Goal: Task Accomplishment & Management: Complete application form

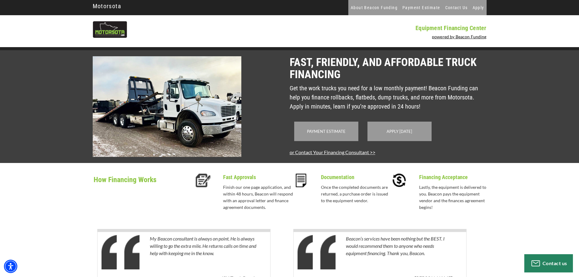
click at [396, 141] on div "Apply [DATE]" at bounding box center [400, 131] width 64 height 19
click at [396, 138] on div "Apply [DATE]" at bounding box center [400, 131] width 64 height 19
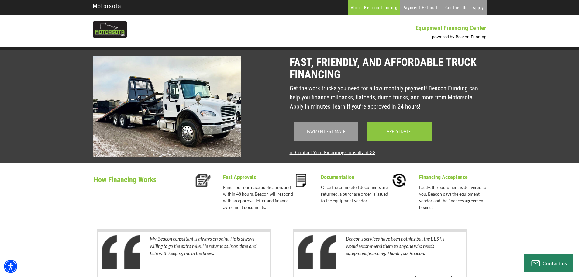
click at [390, 8] on link "About Beacon Funding" at bounding box center [374, 7] width 52 height 15
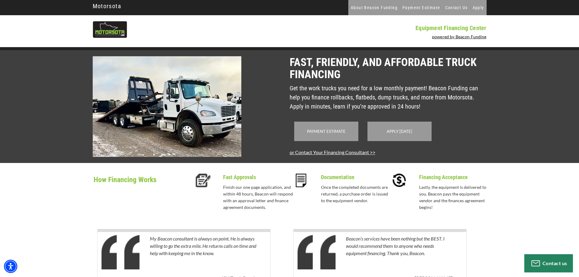
click at [408, 134] on link "Apply [DATE]" at bounding box center [400, 131] width 26 height 5
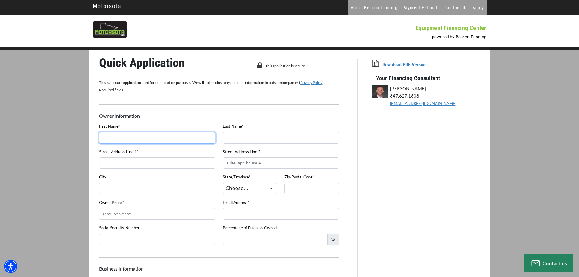
click at [185, 141] on input "First Name*" at bounding box center [157, 138] width 116 height 12
type input "Ripken"
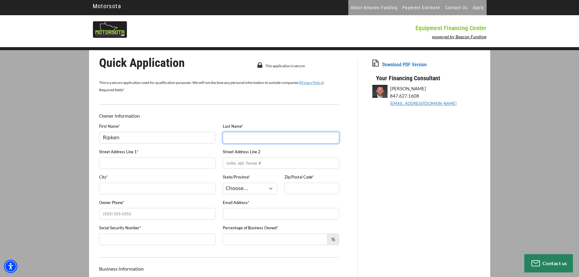
type input "Olegario"
type input "3911 Palm Beach Blvd"
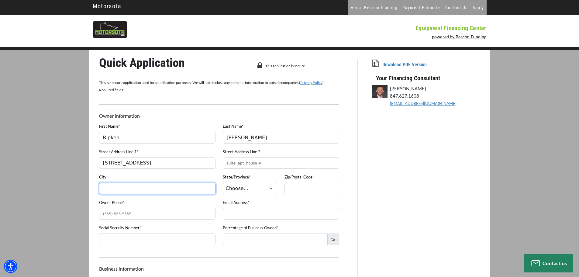
type input "FORT MYERS"
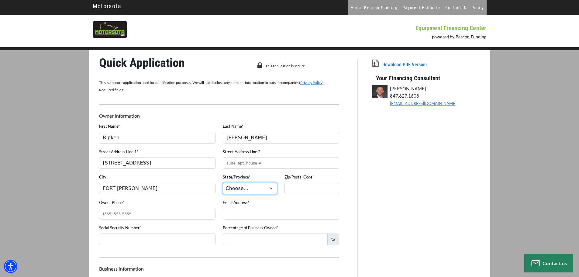
select select "11"
type input "33916"
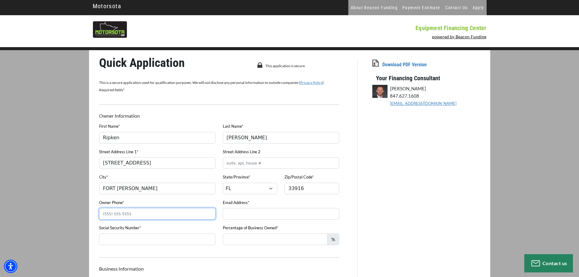
type input "2396939400"
type input "info@discountbatteryswfl.com"
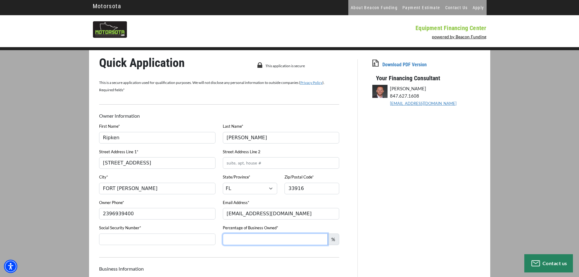
type input "Dis"
type input "Discount Battery SWFL LLC"
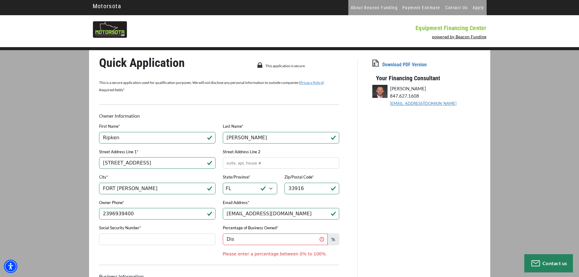
type input "(239) 693-9400"
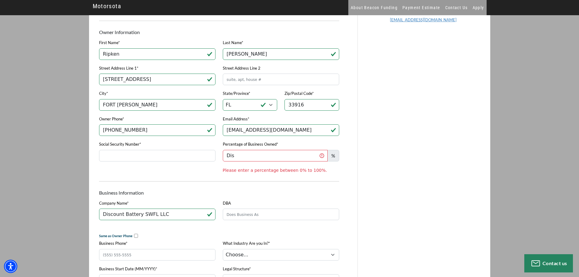
scroll to position [91, 0]
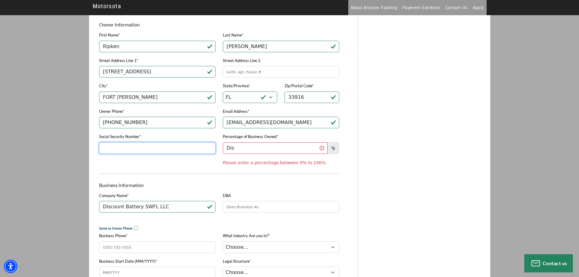
click at [163, 150] on input "Social Security Number*" at bounding box center [157, 148] width 116 height 12
type input "589-81-1305"
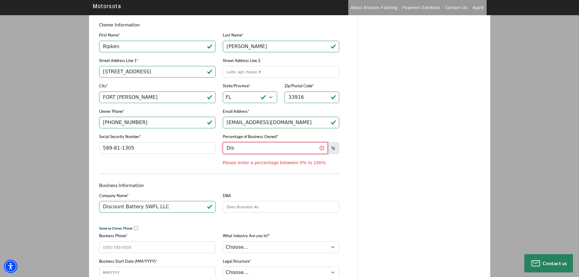
click at [251, 147] on input "Dis" at bounding box center [275, 148] width 105 height 12
type input "100"
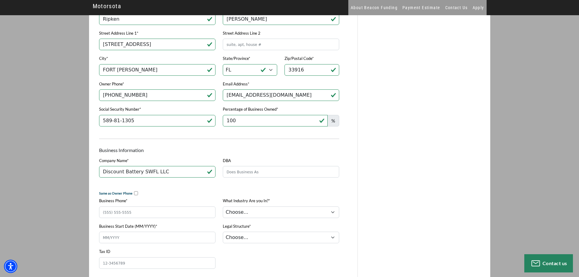
scroll to position [182, 0]
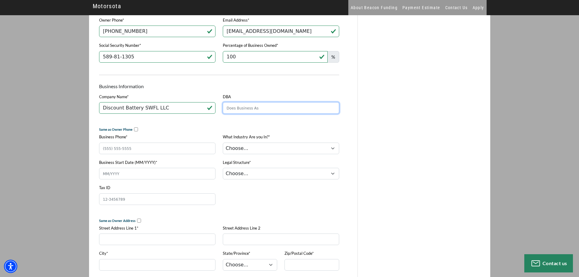
click at [259, 111] on input "DBA" at bounding box center [281, 108] width 116 height 12
type input "Discount Battery"
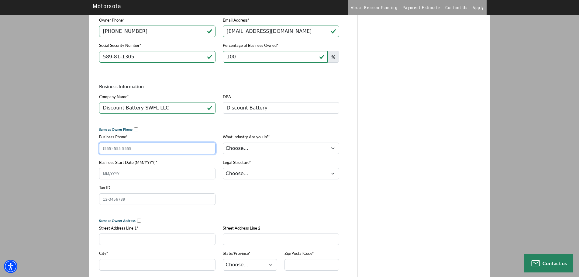
click at [119, 154] on input "Business Phone*" at bounding box center [157, 149] width 116 height 12
type input "(239) 693-9400"
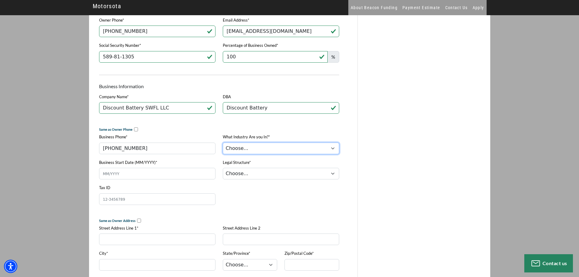
click at [254, 147] on select "Choose... Towing Landscape/Hardscape Decorated Apparel Septic Light Constructio…" at bounding box center [281, 149] width 116 height 12
select select "5"
click at [223, 145] on select "Choose... Towing Landscape/Hardscape Decorated Apparel Septic Light Constructio…" at bounding box center [281, 149] width 116 height 12
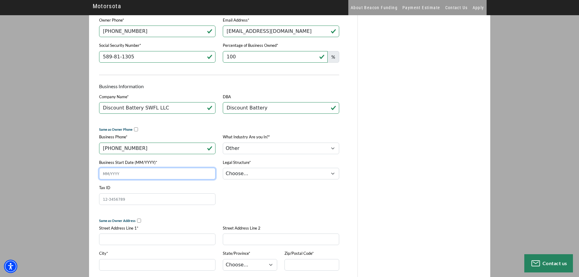
click at [164, 179] on input "Business Start Date (MM/YYYY)*" at bounding box center [157, 174] width 116 height 12
type input "05/2023"
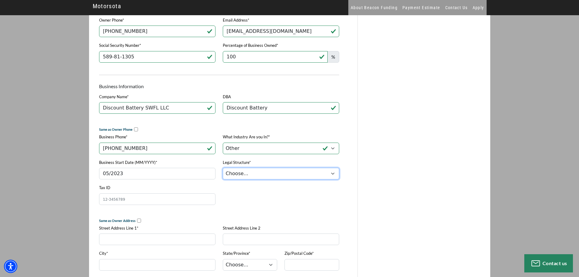
click at [247, 179] on select "Choose... Corporation LLC LLP Municipality Non-Profit Partnership Proprietorship" at bounding box center [281, 174] width 116 height 12
select select "2"
click at [223, 171] on select "Choose... Corporation LLC LLP Municipality Non-Profit Partnership Proprietorship" at bounding box center [281, 174] width 116 height 12
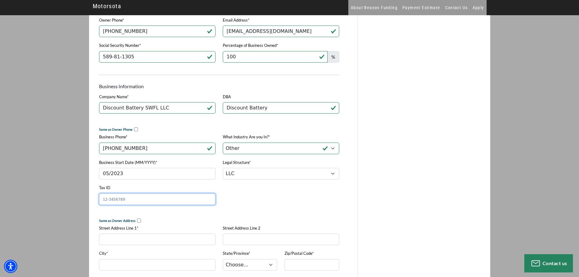
click at [166, 205] on input "Tax ID" at bounding box center [157, 199] width 116 height 12
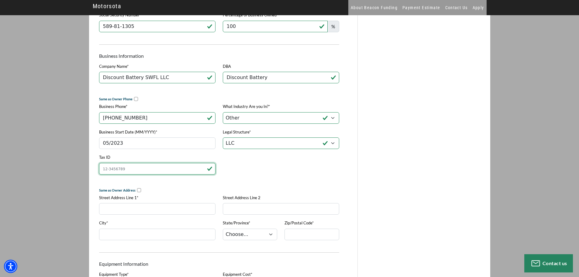
click at [151, 171] on input "Tax ID" at bounding box center [157, 169] width 116 height 12
type input "93-1373023"
click at [257, 165] on div "Tax ID 93-1373023" at bounding box center [219, 167] width 248 height 26
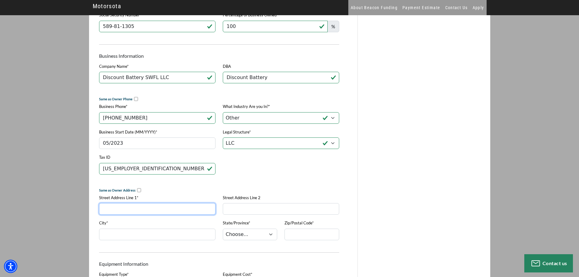
click at [181, 210] on input "Street Address Line 1*" at bounding box center [157, 209] width 116 height 12
click at [263, 178] on div "Tax ID 93-1373023" at bounding box center [219, 167] width 248 height 26
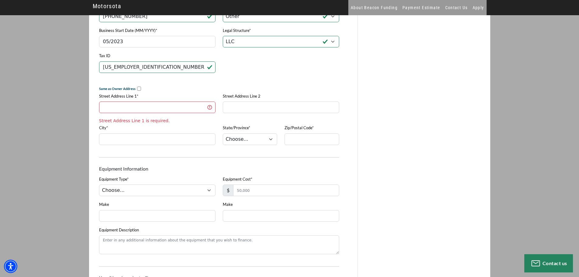
scroll to position [304, 0]
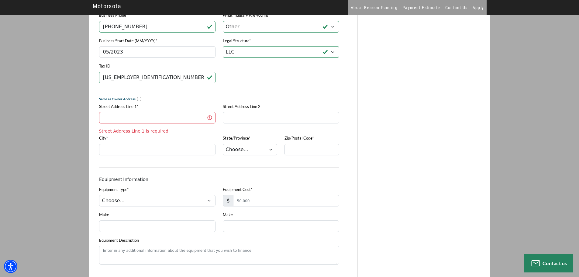
click at [137, 101] on input "checkbox" at bounding box center [139, 99] width 4 height 4
checkbox input "true"
type input "3911 Palm Beach Blvd"
type input "FORT MYERS"
select select "11"
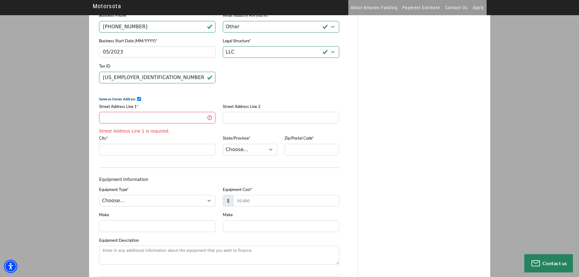
type input "33916"
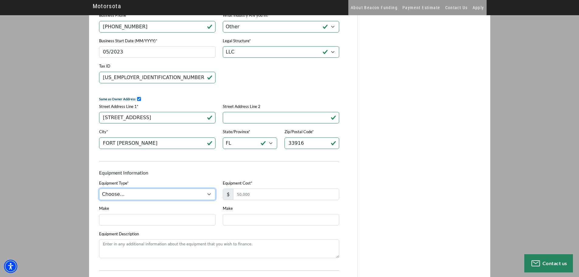
click at [154, 196] on select "Choose... Backhoe Boom/Bucket Truck Chipper Commercial Mower Crane DTG/DTF Prin…" at bounding box center [157, 195] width 116 height 12
select select "9"
click at [99, 193] on select "Choose... Backhoe Boom/Bucket Truck Chipper Commercial Mower Crane DTG/DTF Prin…" at bounding box center [157, 195] width 116 height 12
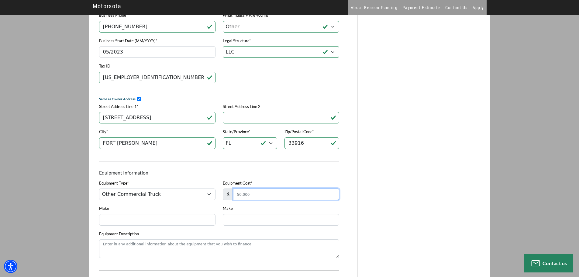
click at [256, 200] on input "Equipment Cost*" at bounding box center [286, 195] width 106 height 12
type input "25,000"
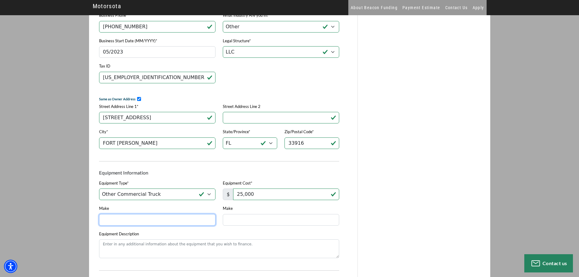
click at [169, 224] on input "Make" at bounding box center [157, 220] width 116 height 12
type input "Ford"
type input "e"
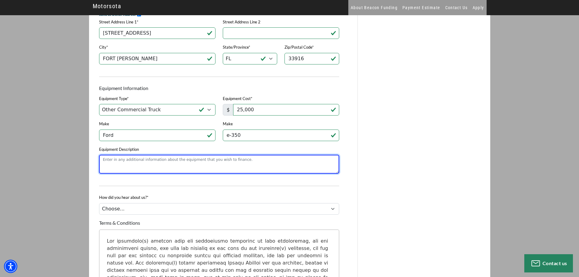
scroll to position [395, 0]
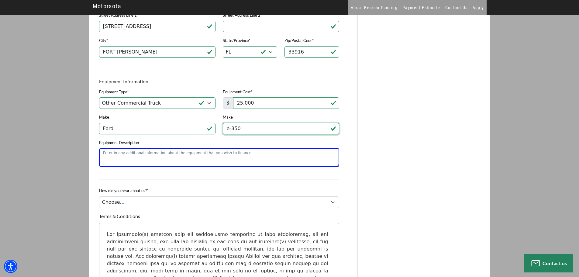
click at [229, 133] on input "e-350" at bounding box center [281, 129] width 116 height 12
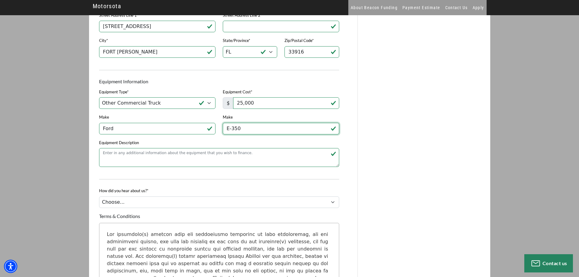
type input "E-350"
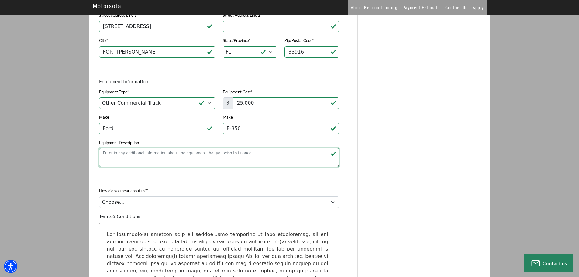
click at [186, 161] on textarea "Equipment Description" at bounding box center [219, 157] width 240 height 19
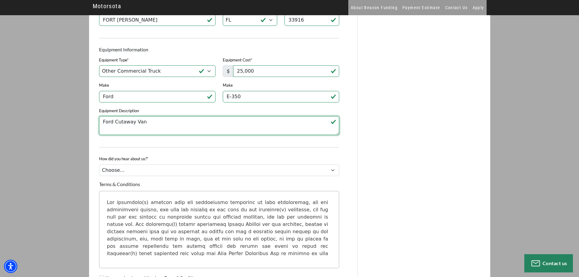
scroll to position [456, 0]
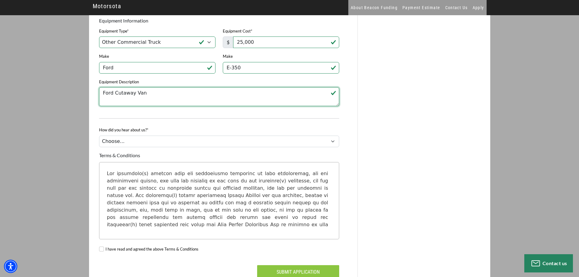
type textarea "Ford Cutaway Van"
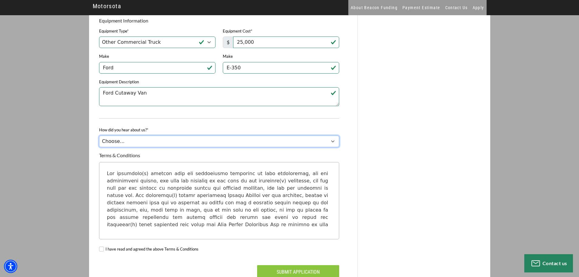
click at [207, 147] on select "Choose... Internet Search Vendor Referral Word of Mouth Client Referral Email E…" at bounding box center [219, 142] width 240 height 12
select select "9"
click at [99, 140] on select "Choose... Internet Search Vendor Referral Word of Mouth Client Referral Email E…" at bounding box center [219, 142] width 240 height 12
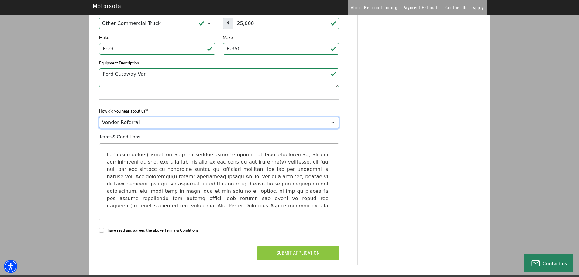
scroll to position [494, 0]
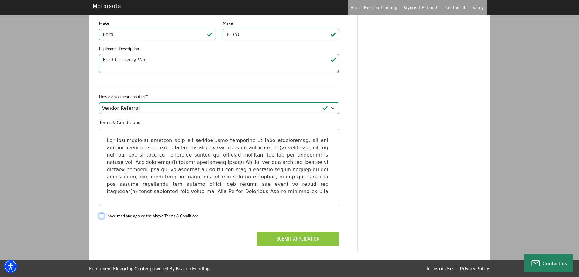
click at [104, 215] on input "I have read and agreed the above Terms & Conditions" at bounding box center [101, 215] width 5 height 5
checkbox input "true"
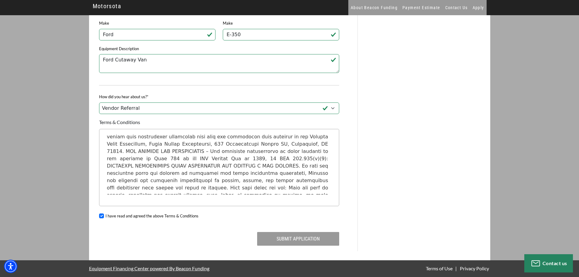
click at [293, 244] on button "Submit Application" at bounding box center [298, 239] width 82 height 14
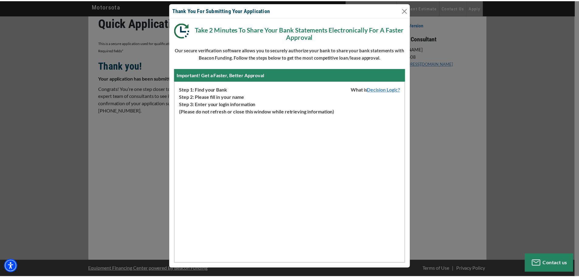
scroll to position [0, 0]
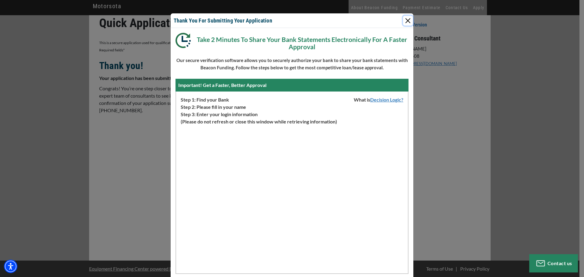
click at [406, 22] on button "Close" at bounding box center [408, 21] width 10 height 10
